Goal: Task Accomplishment & Management: Manage account settings

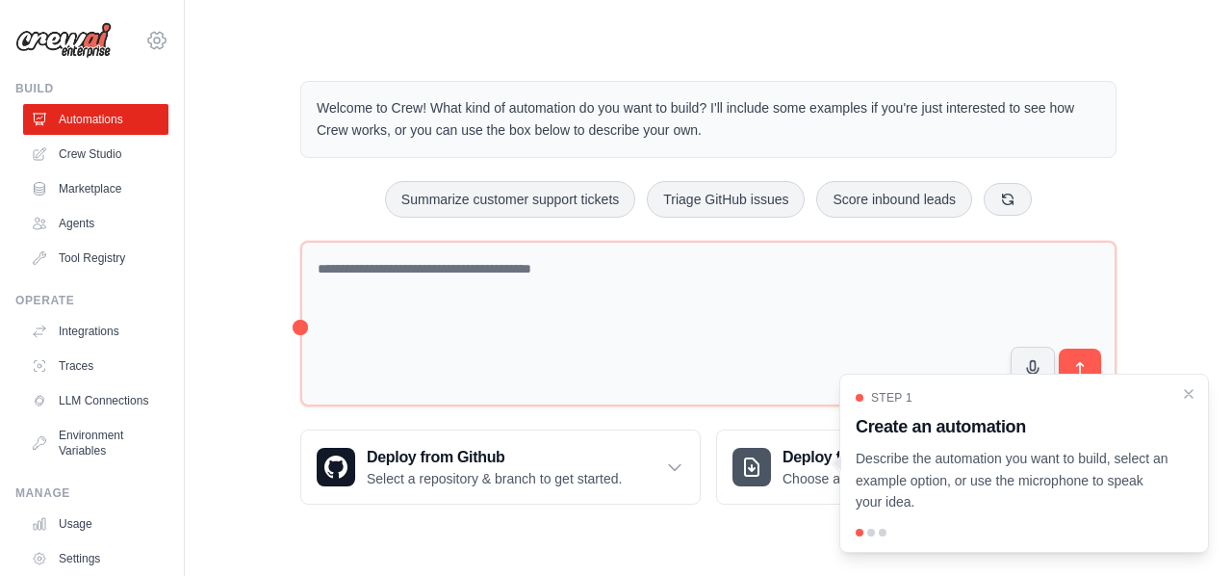
click at [148, 48] on icon at bounding box center [156, 40] width 17 height 16
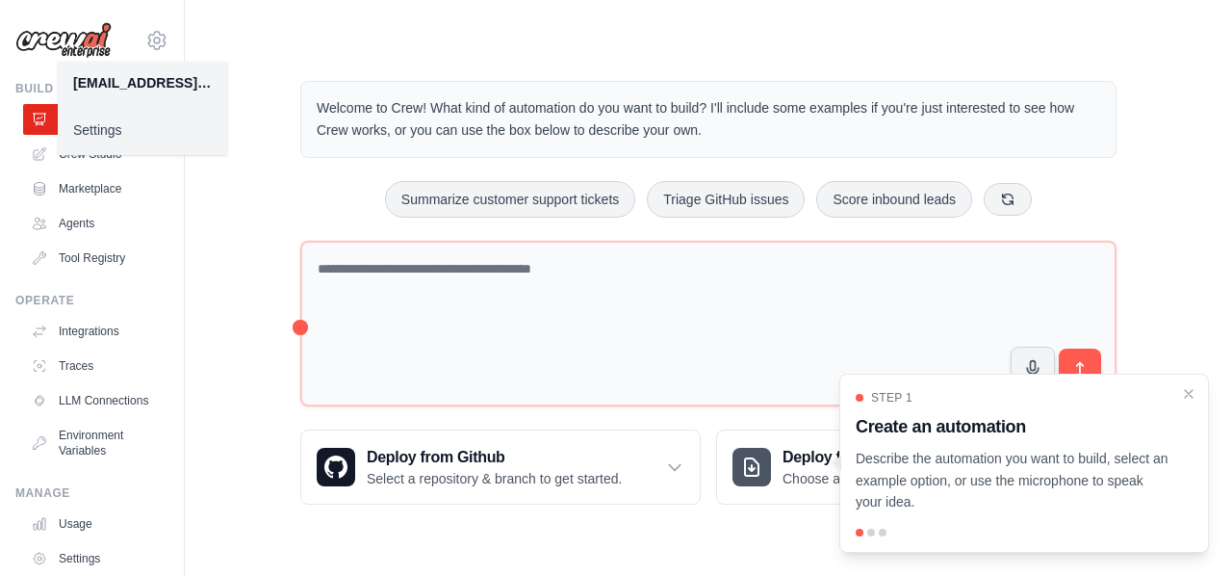
click at [114, 127] on link "Settings" at bounding box center [142, 130] width 169 height 35
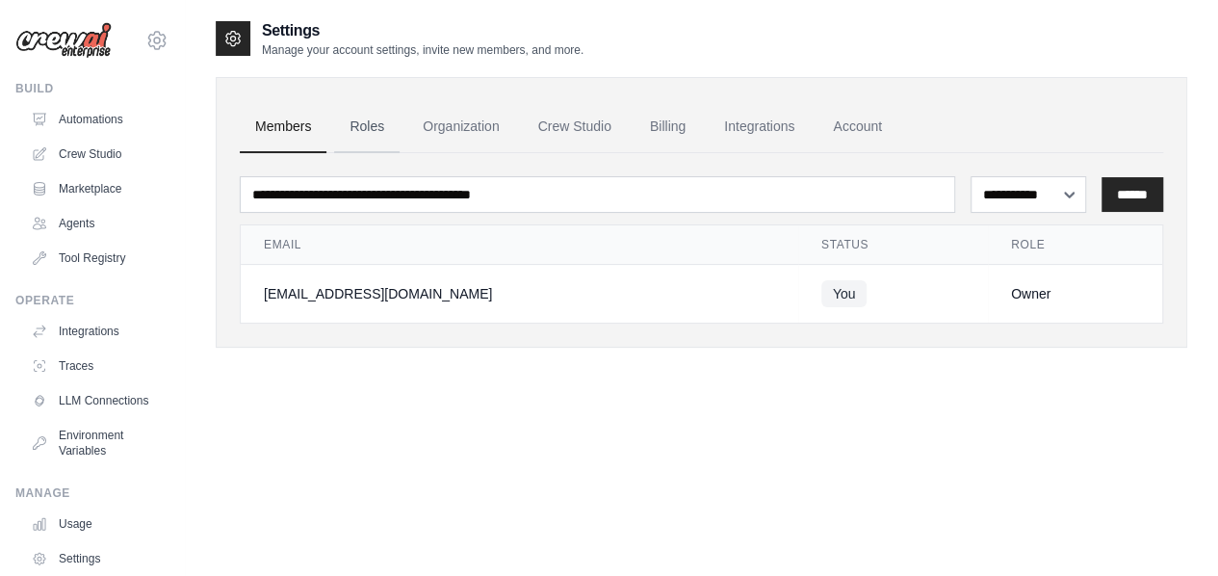
click at [360, 127] on link "Roles" at bounding box center [366, 127] width 65 height 52
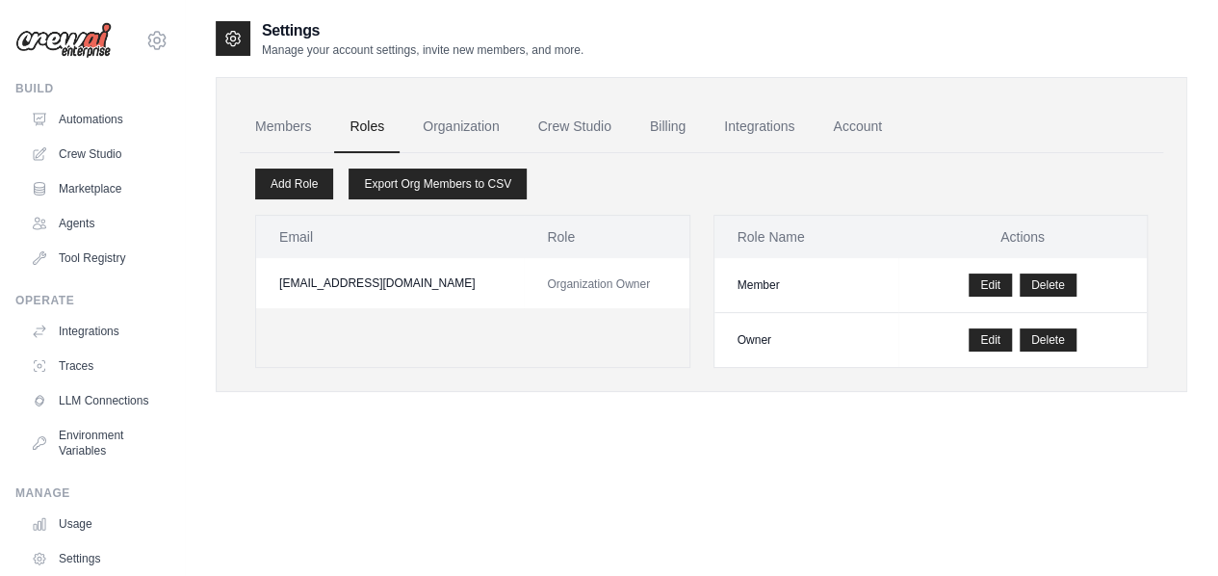
click at [468, 98] on div "Members Roles Organization Crew Studio Billing Integrations Account Add Role Ex…" at bounding box center [701, 234] width 971 height 315
click at [456, 126] on link "Organization" at bounding box center [460, 127] width 107 height 52
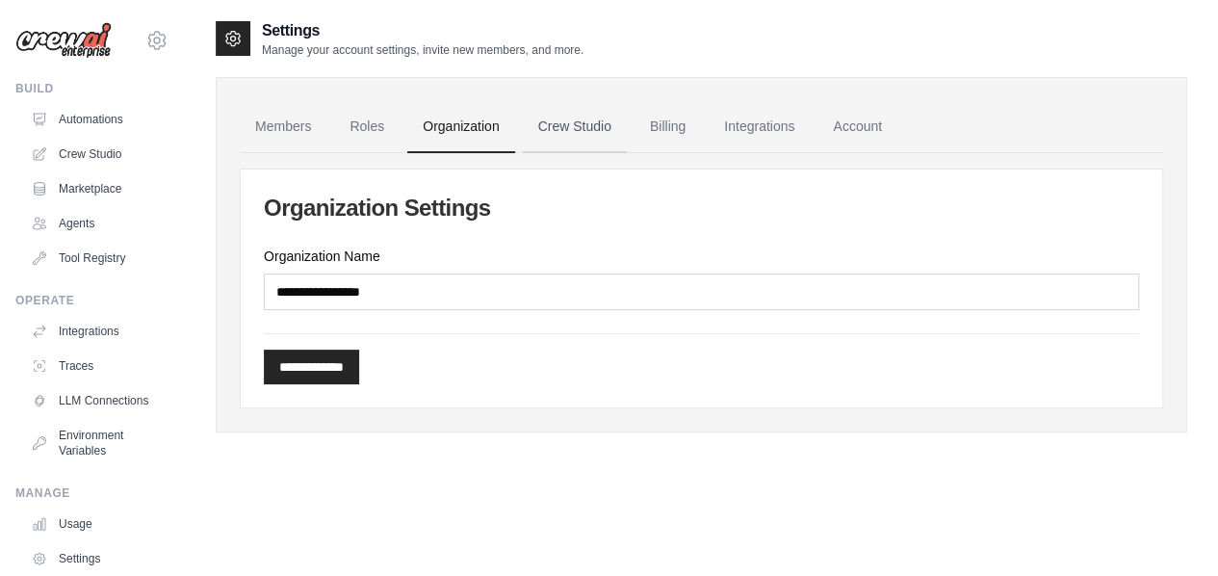
click at [581, 123] on link "Crew Studio" at bounding box center [575, 127] width 104 height 52
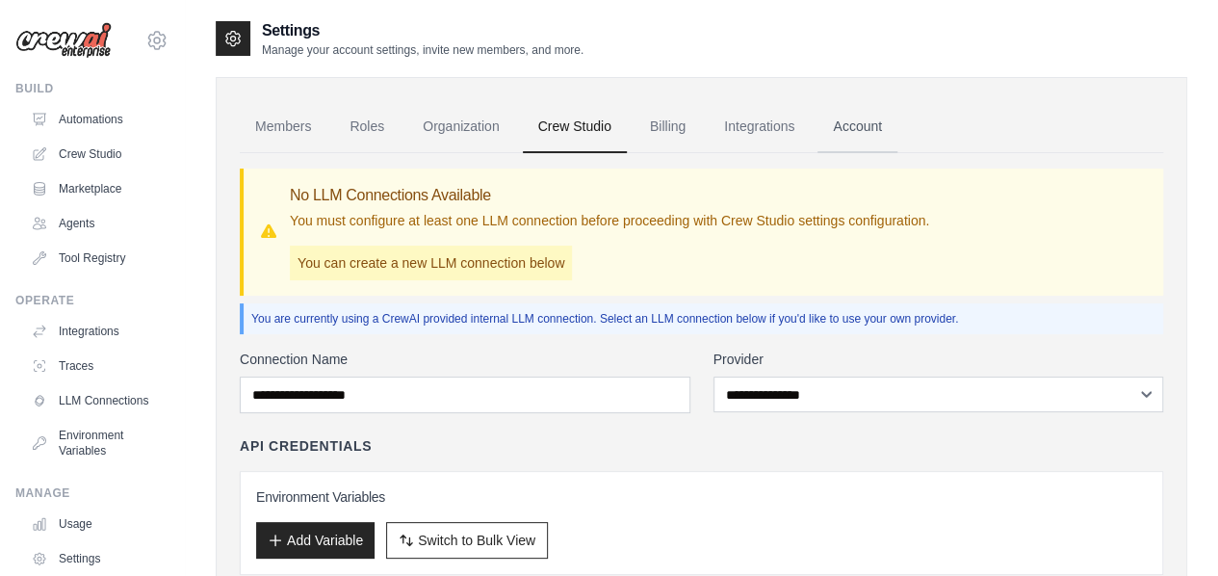
click at [853, 128] on link "Account" at bounding box center [857, 127] width 80 height 52
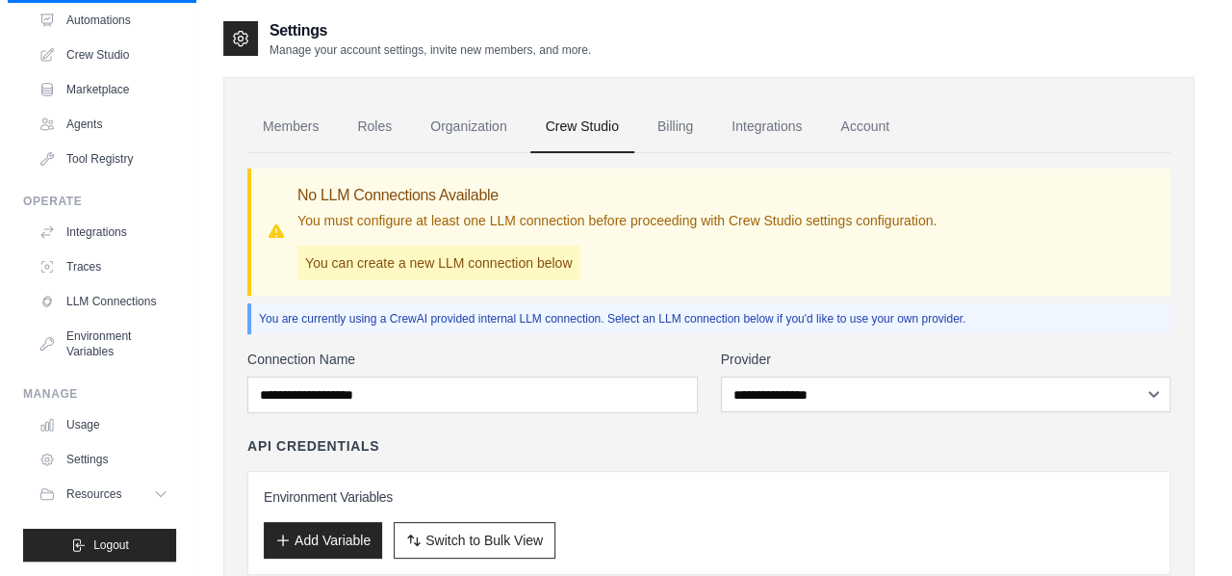
scroll to position [115, 0]
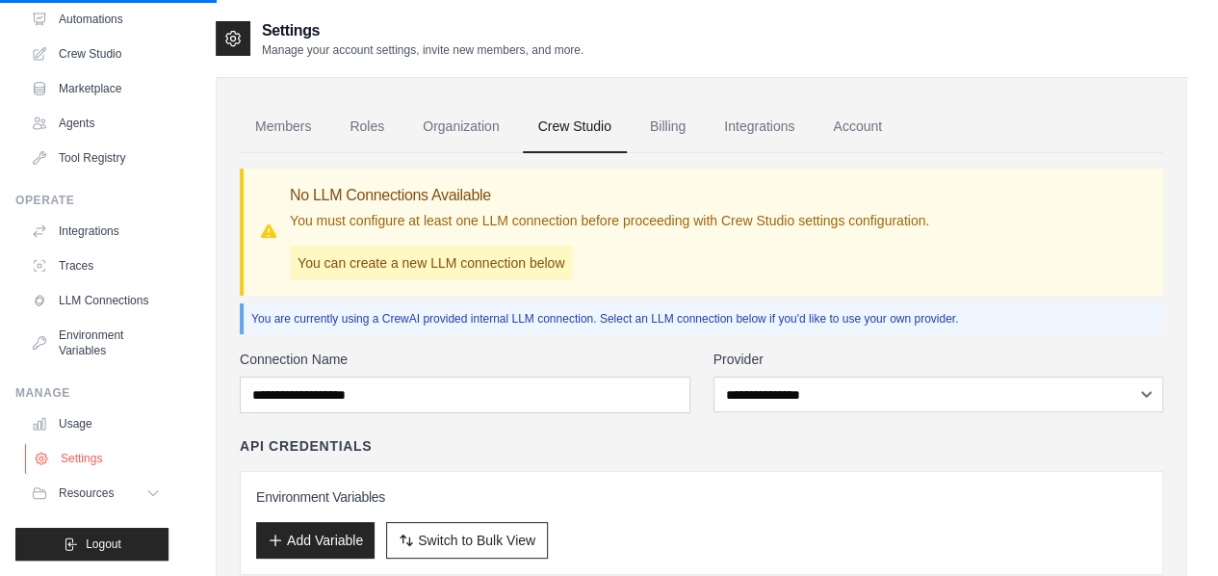
click at [92, 459] on link "Settings" at bounding box center [97, 458] width 145 height 31
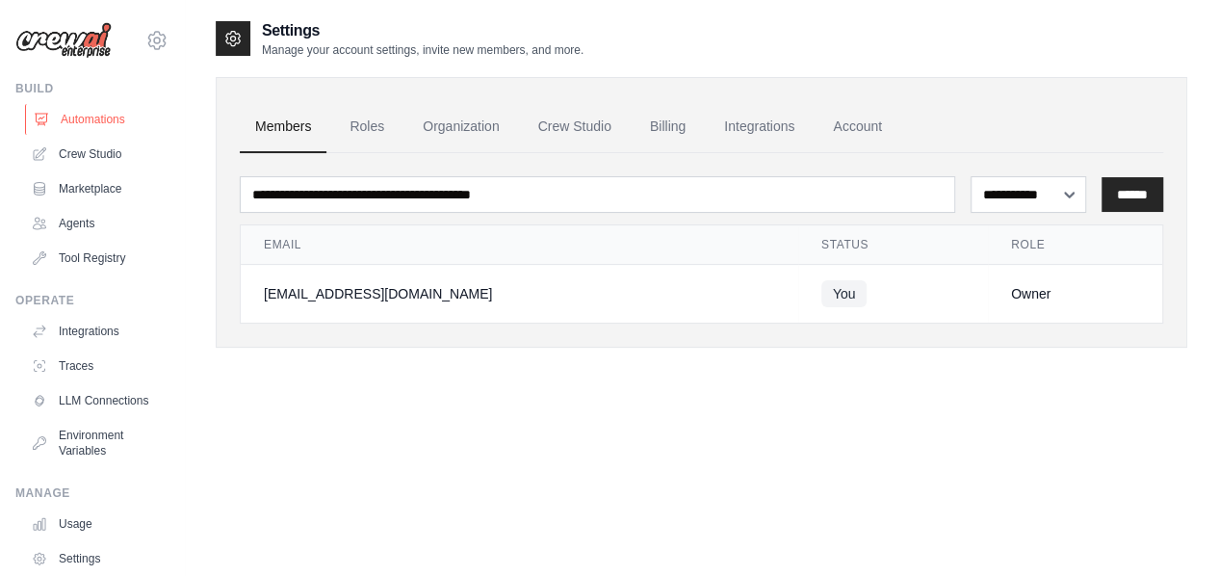
click at [106, 116] on link "Automations" at bounding box center [97, 119] width 145 height 31
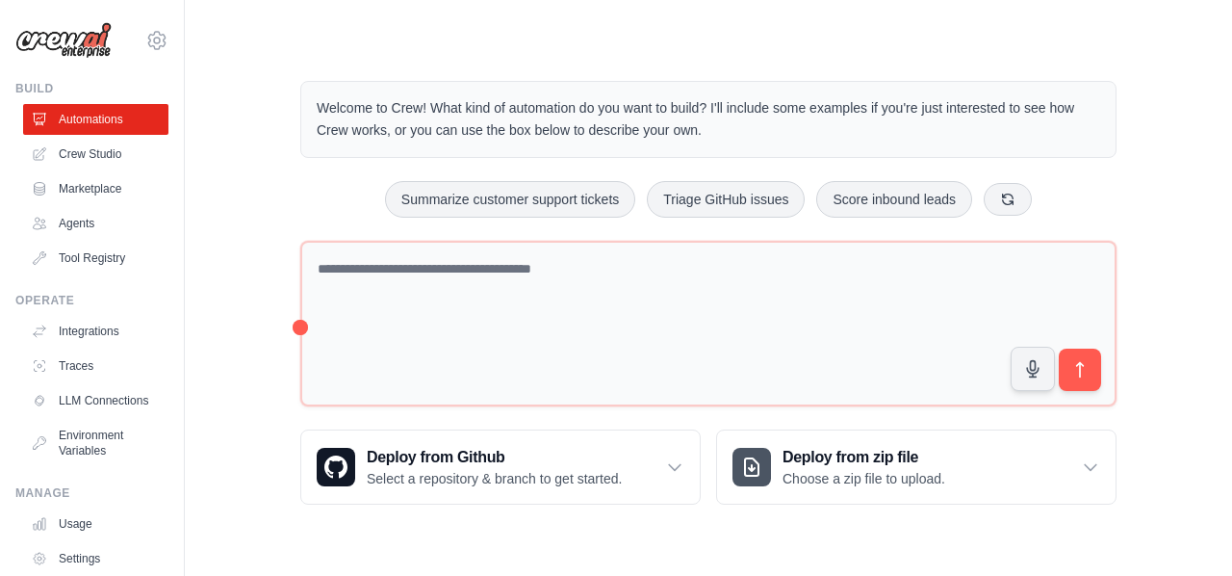
drag, startPoint x: 1099, startPoint y: 2, endPoint x: 264, endPoint y: 251, distance: 871.9
click at [264, 251] on div "Welcome to Crew! What kind of automation do you want to build? I'll include som…" at bounding box center [709, 292] width 986 height 485
